Goal: Navigation & Orientation: Find specific page/section

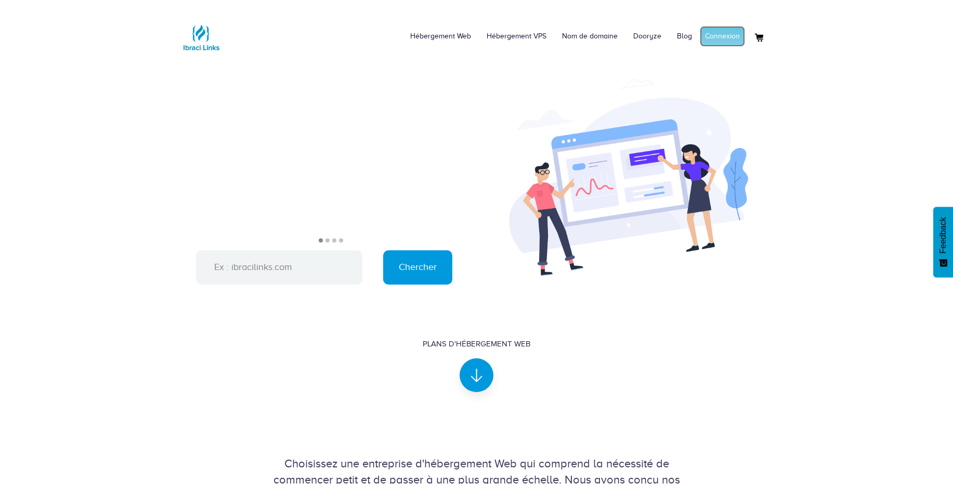
click at [728, 45] on link "Connexion" at bounding box center [722, 36] width 45 height 21
click at [724, 34] on link "Mon compte" at bounding box center [719, 36] width 50 height 21
click at [728, 34] on link "Connexion" at bounding box center [722, 36] width 45 height 21
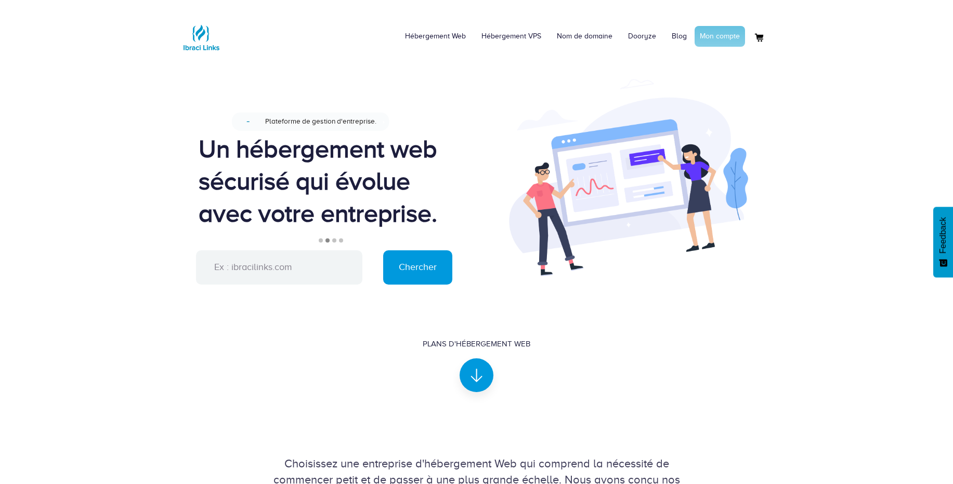
drag, startPoint x: 718, startPoint y: 47, endPoint x: 718, endPoint y: 40, distance: 7.8
click at [718, 40] on li "Mon compte" at bounding box center [719, 36] width 50 height 31
click at [718, 40] on link "Mon compte" at bounding box center [719, 36] width 50 height 21
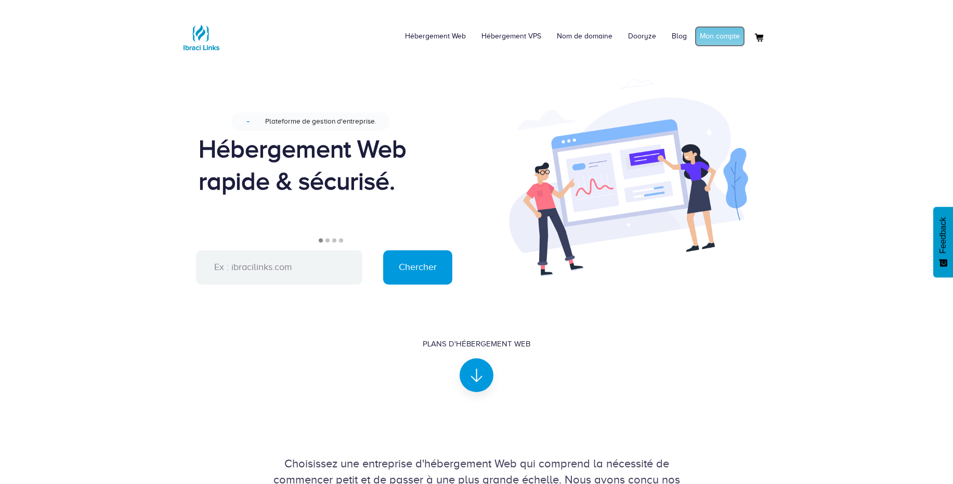
click at [713, 35] on link "Mon compte" at bounding box center [719, 36] width 50 height 21
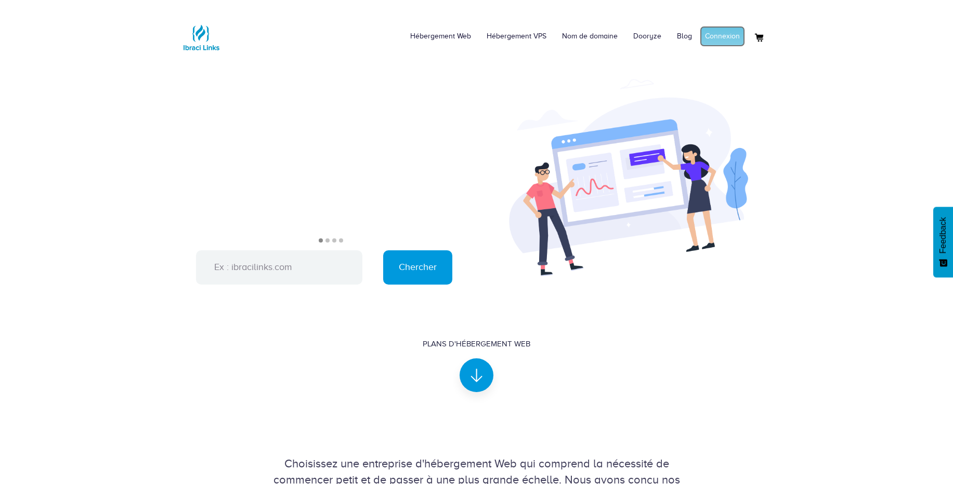
click at [723, 41] on link "Connexion" at bounding box center [722, 36] width 45 height 21
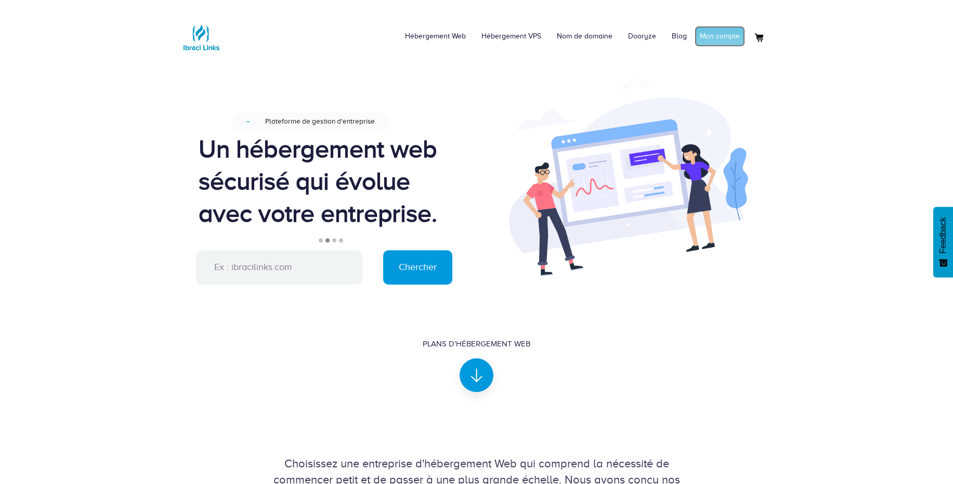
click at [718, 39] on link "Mon compte" at bounding box center [719, 36] width 50 height 21
